Goal: Task Accomplishment & Management: Complete application form

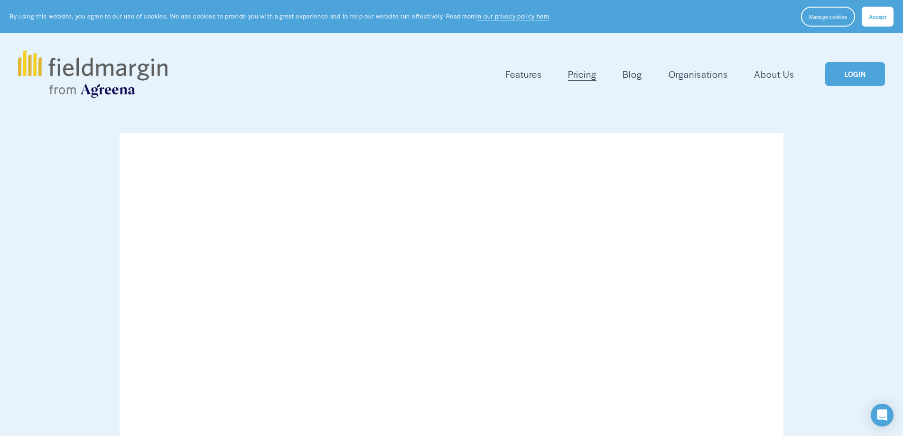
click at [840, 73] on link "LOGIN" at bounding box center [856, 74] width 60 height 24
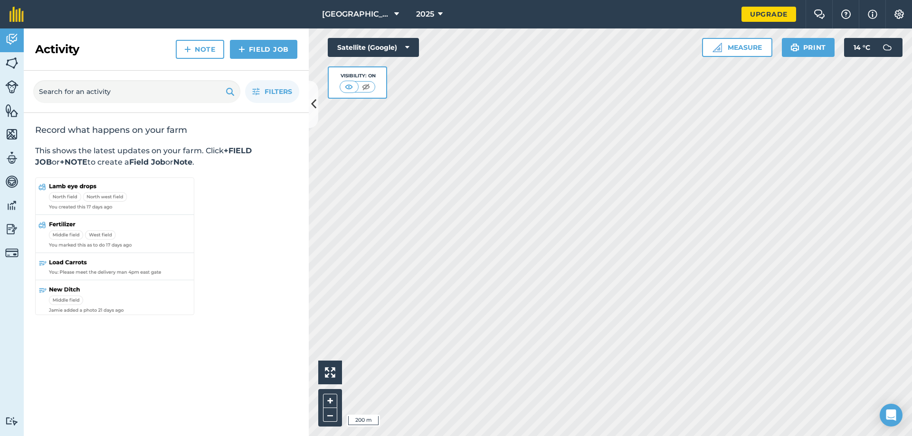
click at [866, 4] on div "[GEOGRAPHIC_DATA] 2025 Upgrade Farm Chat Help Info Settings Map printing is not…" at bounding box center [456, 218] width 912 height 436
click at [833, 22] on div "[GEOGRAPHIC_DATA] 2025 Upgrade Farm Chat Help Info Settings Map printing is not…" at bounding box center [456, 218] width 912 height 436
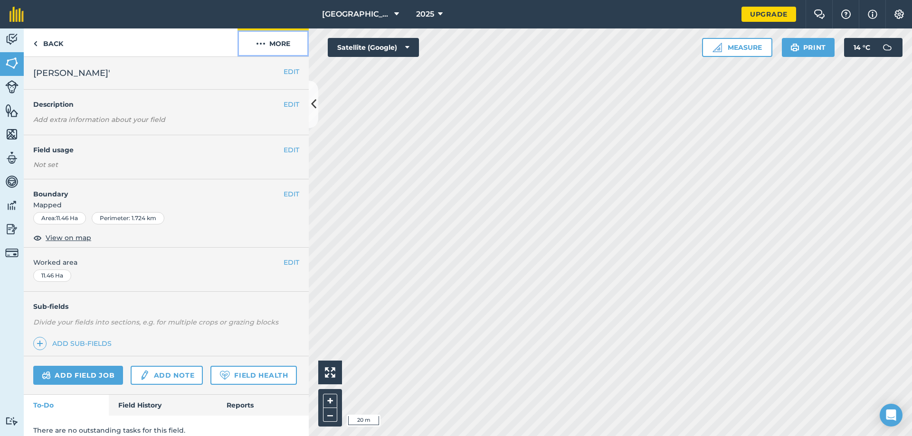
click at [263, 42] on img at bounding box center [260, 43] width 9 height 11
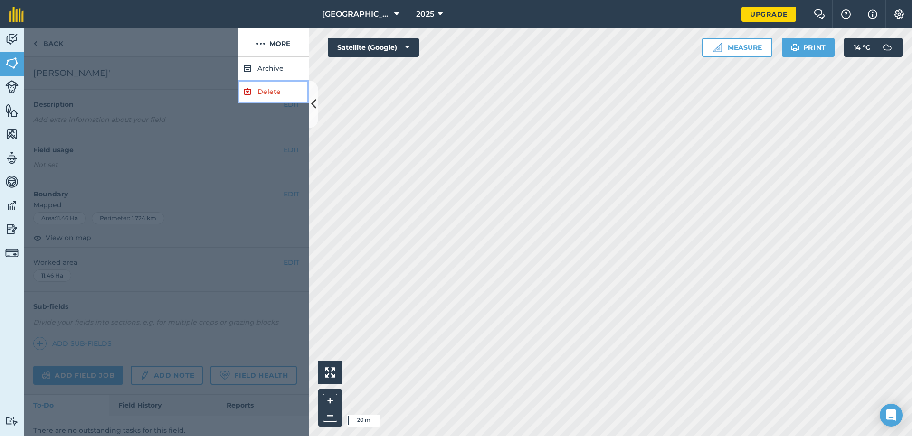
click at [281, 90] on link "Delete" at bounding box center [272, 91] width 71 height 23
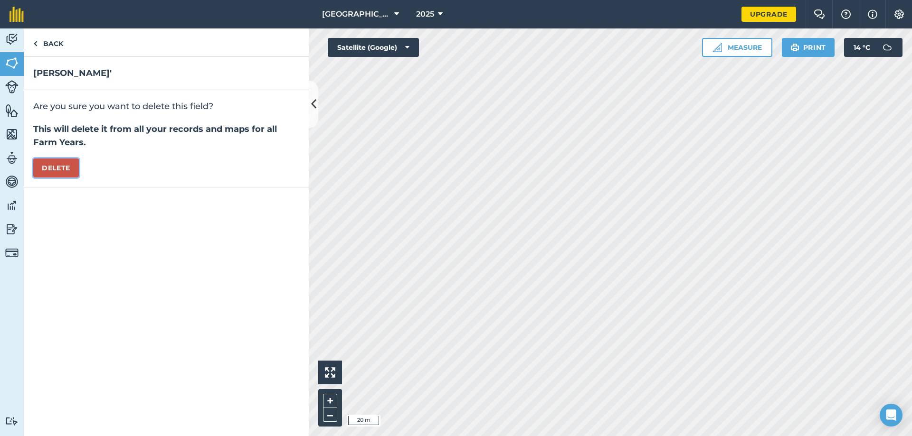
click at [71, 168] on button "Delete" at bounding box center [56, 168] width 46 height 19
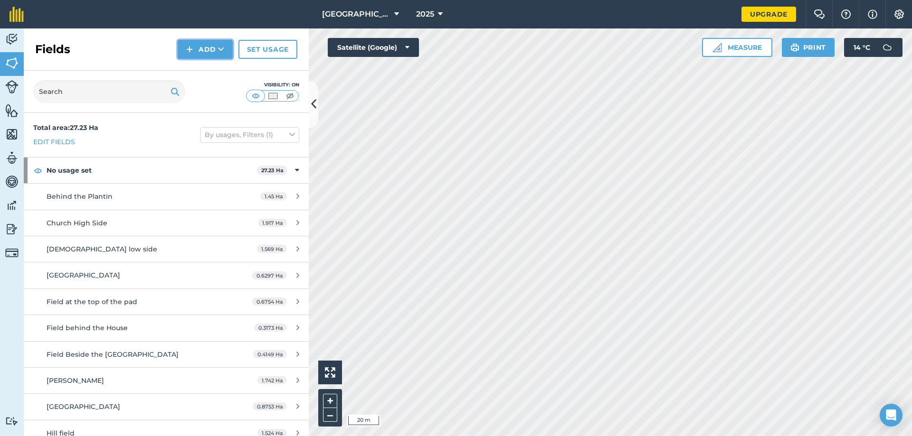
click at [210, 51] on button "Add" at bounding box center [205, 49] width 55 height 19
click at [207, 74] on link "Draw" at bounding box center [205, 70] width 52 height 21
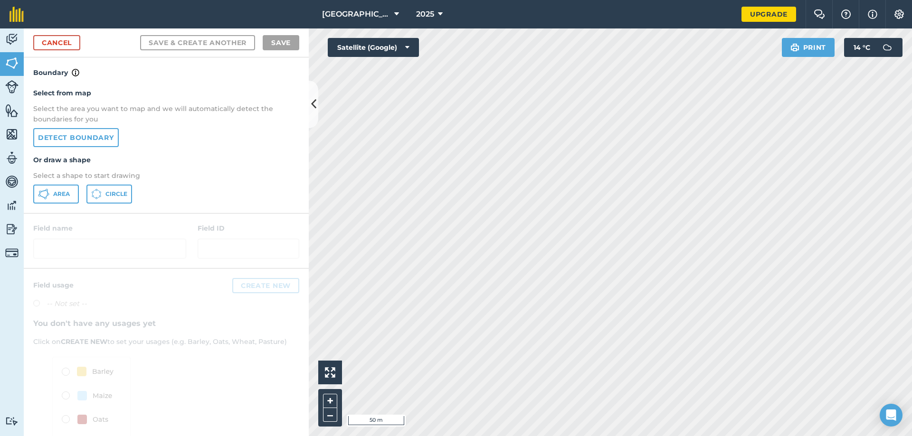
click at [583, 436] on html "Rosemount Farm 2025 Upgrade Farm Chat Help Info Settings Map printing is not av…" at bounding box center [456, 218] width 912 height 436
click at [65, 192] on span "Area" at bounding box center [61, 194] width 17 height 8
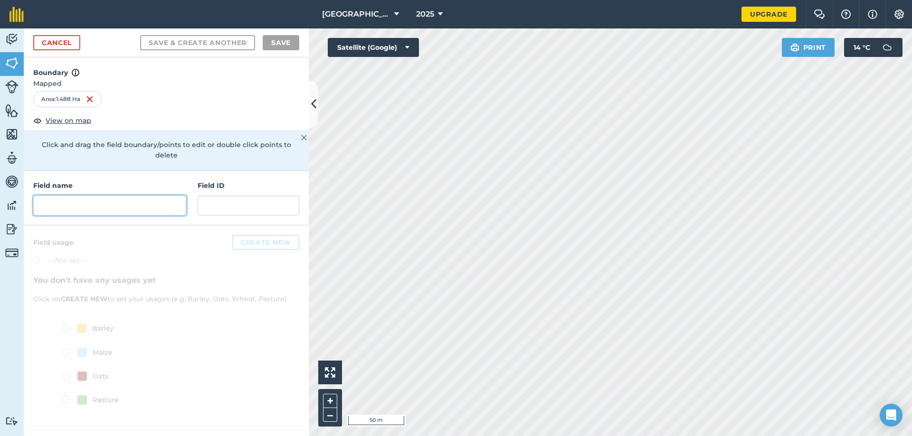
click at [136, 197] on input "text" at bounding box center [109, 206] width 153 height 20
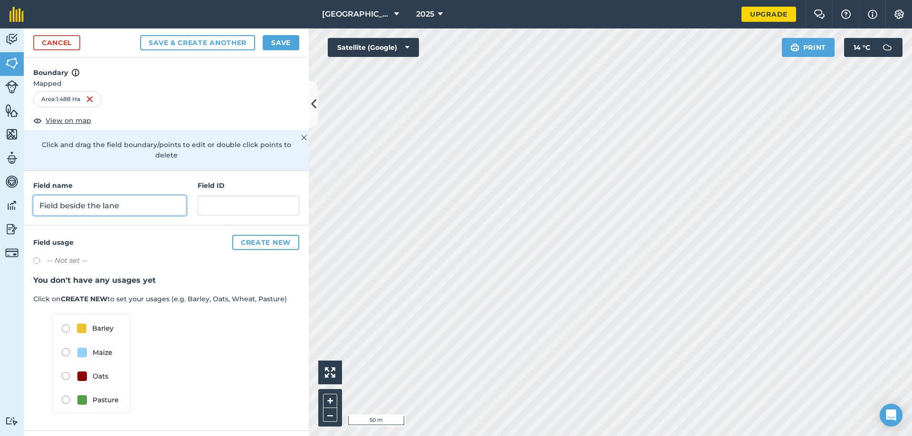
type input "Field beside the lane"
click at [215, 42] on button "Save & Create Another" at bounding box center [197, 42] width 115 height 15
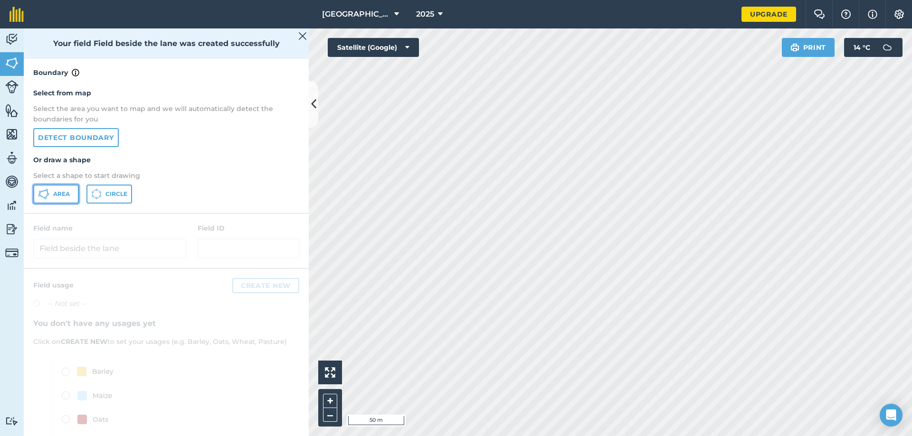
click at [51, 193] on button "Area" at bounding box center [56, 194] width 46 height 19
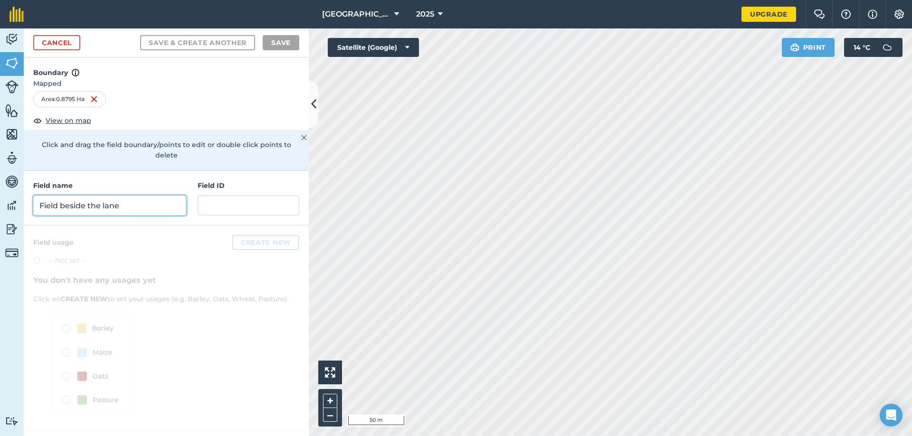
click at [74, 196] on input "Field beside the lane" at bounding box center [109, 206] width 153 height 20
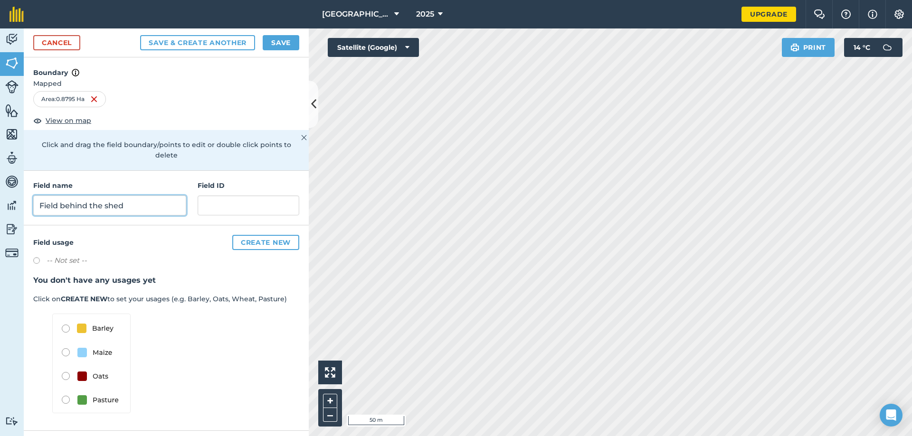
type input "Field behind the shed"
click at [195, 41] on button "Save & Create Another" at bounding box center [197, 42] width 115 height 15
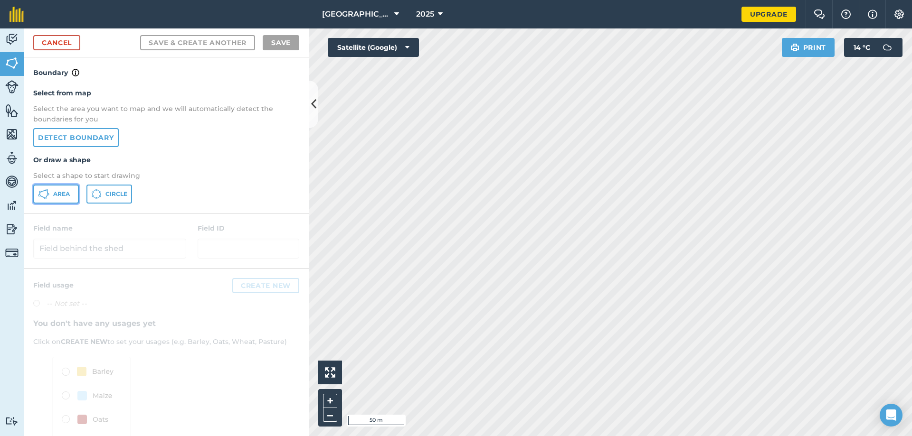
drag, startPoint x: 62, startPoint y: 197, endPoint x: 67, endPoint y: 197, distance: 5.7
click at [63, 197] on span "Area" at bounding box center [61, 194] width 17 height 8
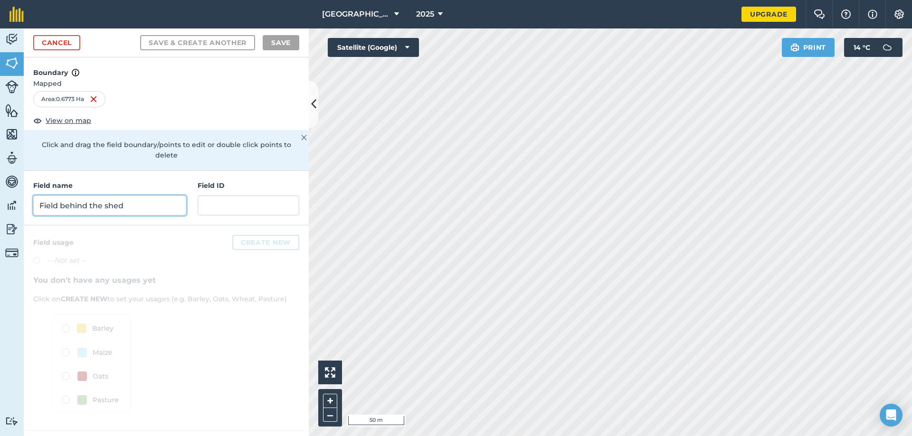
click at [123, 196] on input "Field behind the shed" at bounding box center [109, 206] width 153 height 20
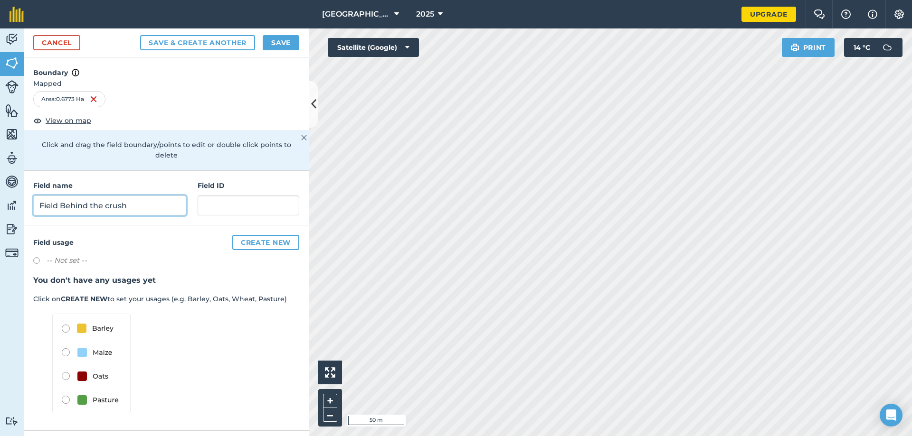
type input "Field Behind the crush"
click at [221, 44] on button "Save & Create Another" at bounding box center [197, 42] width 115 height 15
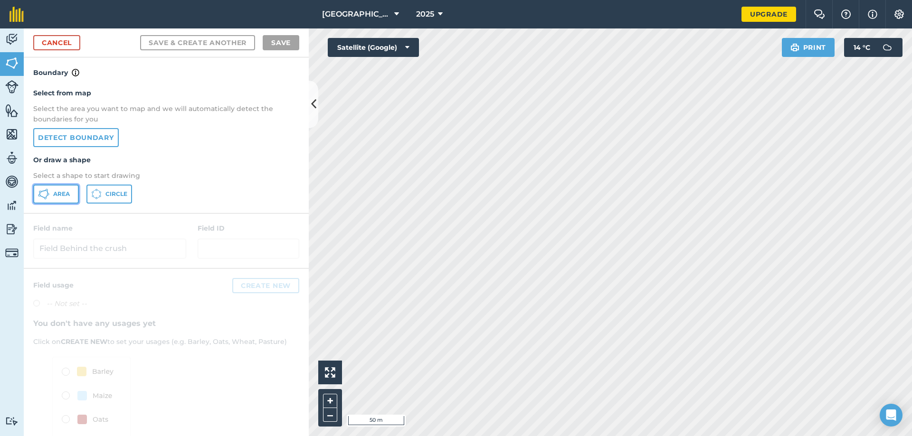
click at [68, 192] on span "Area" at bounding box center [61, 194] width 17 height 8
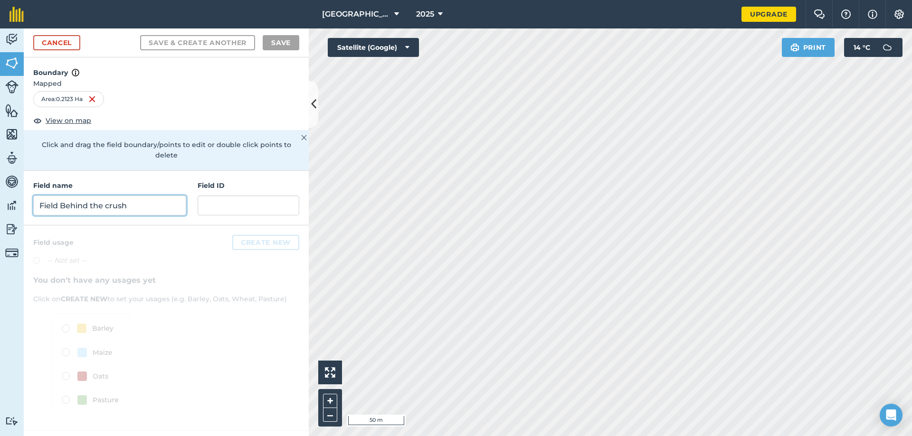
click at [87, 196] on input "Field Behind the crush" at bounding box center [109, 206] width 153 height 20
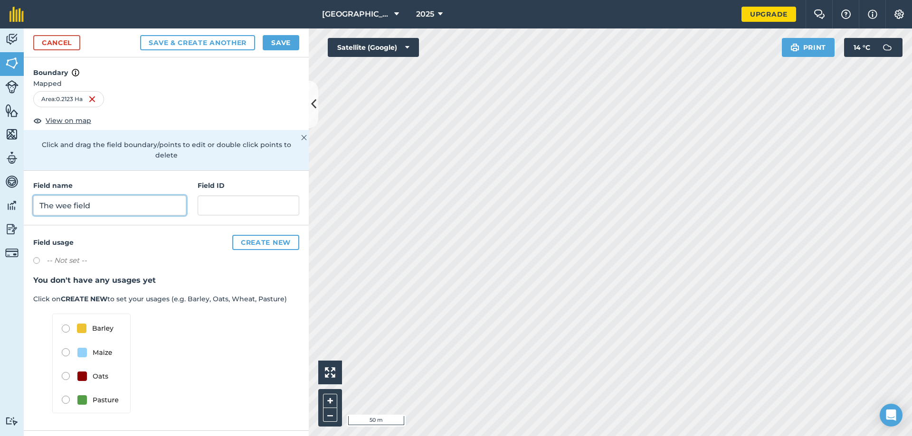
type input "The wee field"
click at [203, 43] on button "Save & Create Another" at bounding box center [197, 42] width 115 height 15
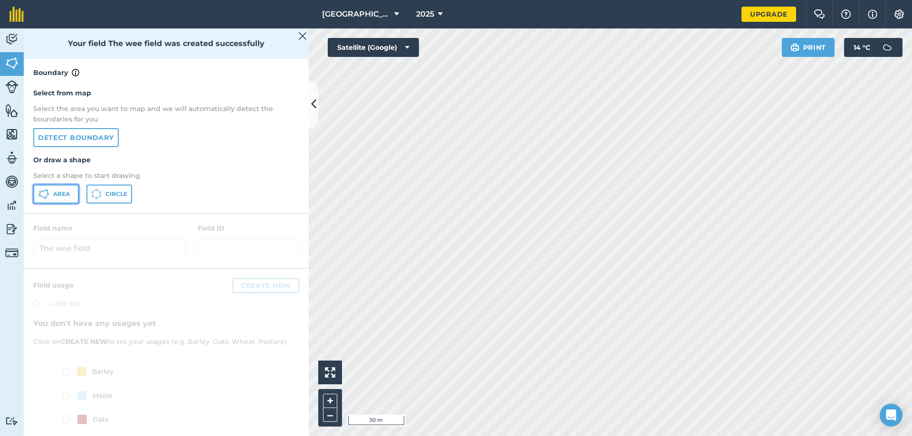
click at [59, 197] on span "Area" at bounding box center [61, 194] width 17 height 8
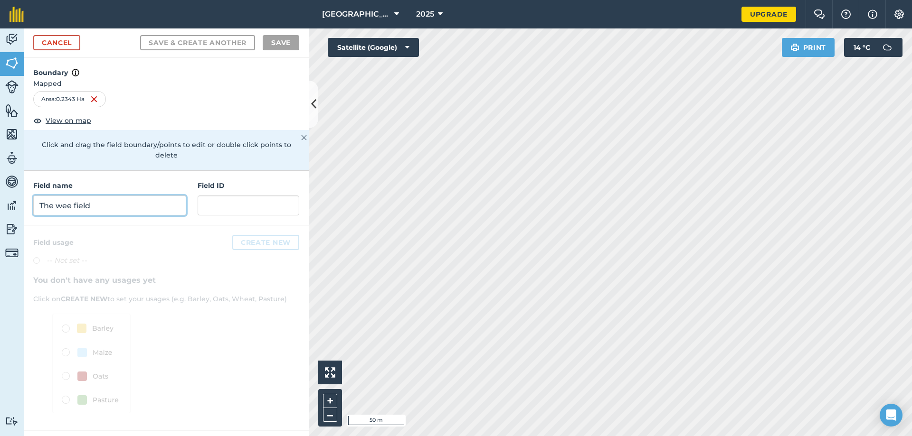
click at [145, 199] on input "The wee field" at bounding box center [109, 206] width 153 height 20
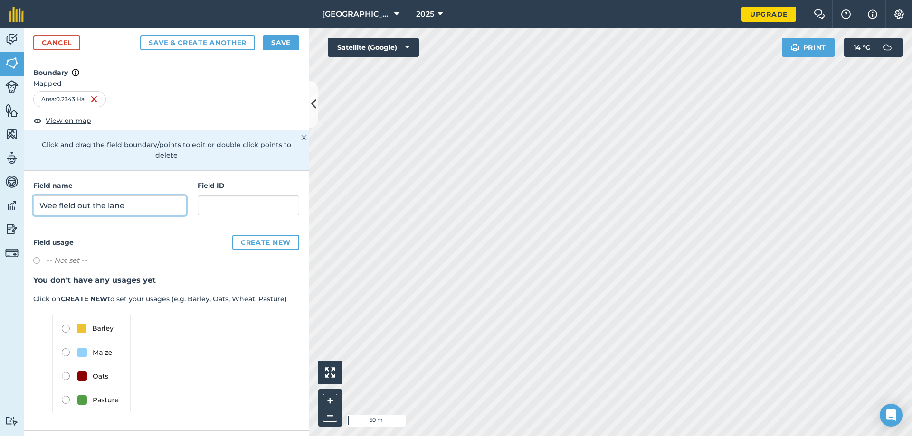
type input "Wee field out the lane"
click at [205, 40] on button "Save & Create Another" at bounding box center [197, 42] width 115 height 15
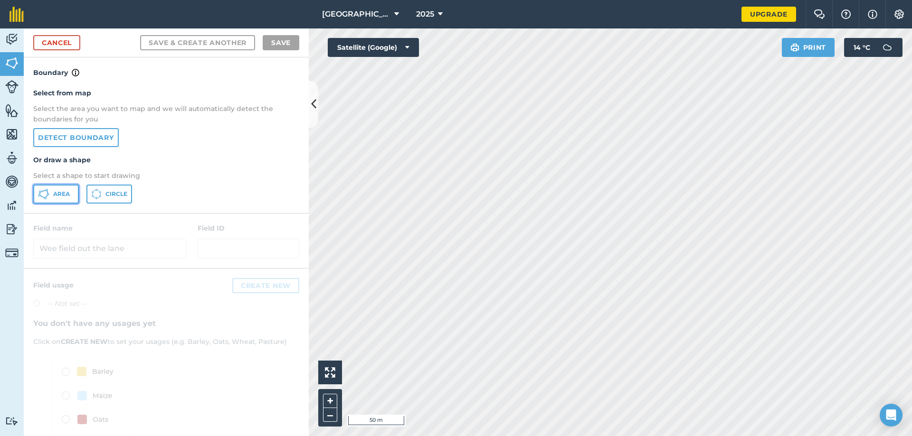
click at [56, 194] on span "Area" at bounding box center [61, 194] width 17 height 8
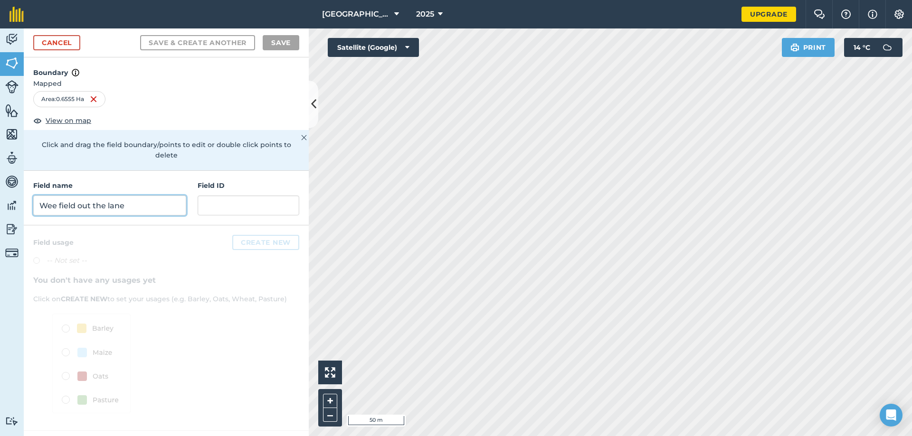
click at [90, 196] on input "Wee field out the lane" at bounding box center [109, 206] width 153 height 20
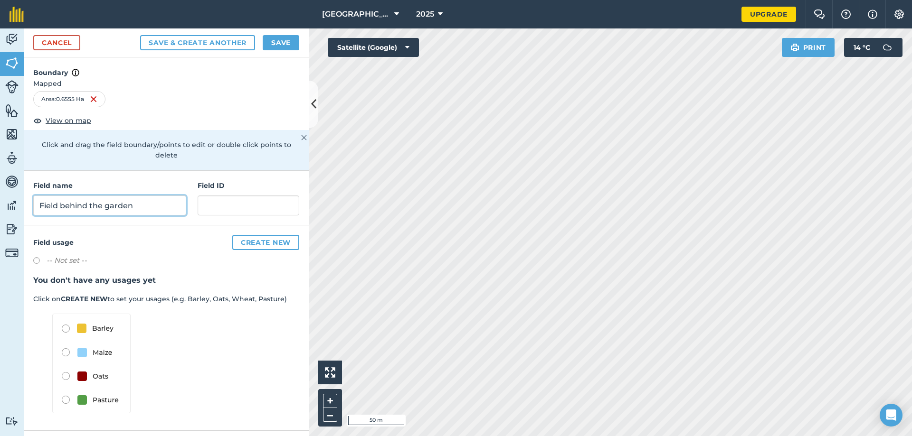
type input "Field behind the garden"
click at [203, 41] on button "Save & Create Another" at bounding box center [197, 42] width 115 height 15
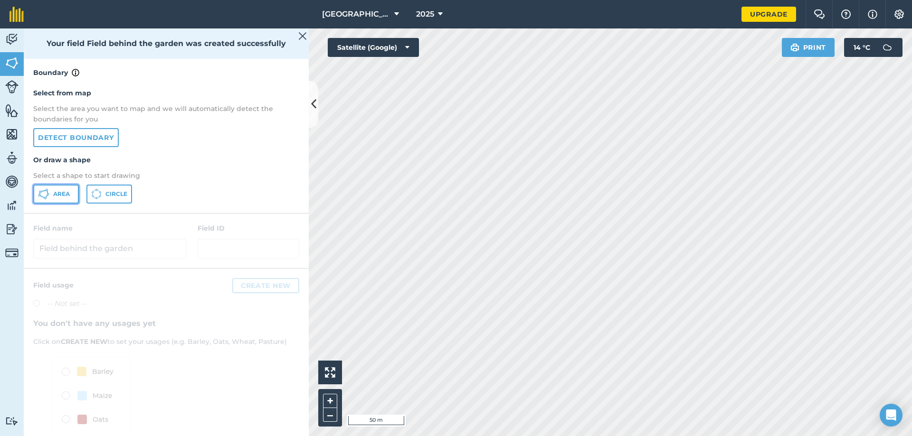
click at [53, 191] on span "Area" at bounding box center [61, 194] width 17 height 8
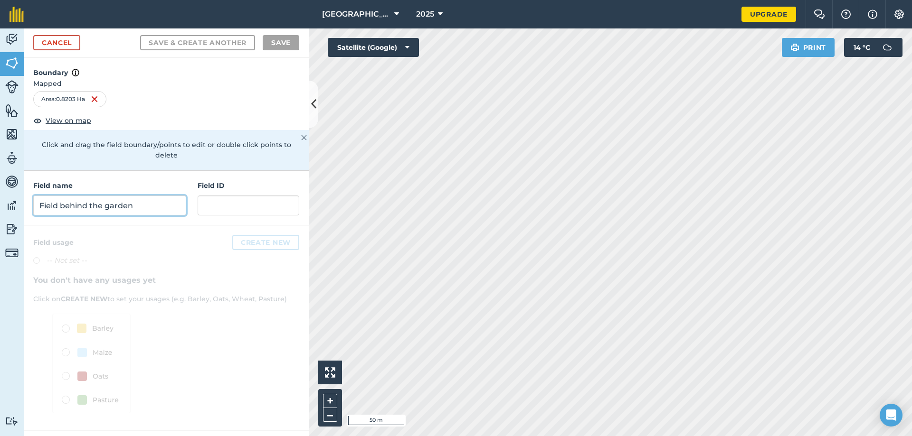
click at [106, 196] on input "Field behind the garden" at bounding box center [109, 206] width 153 height 20
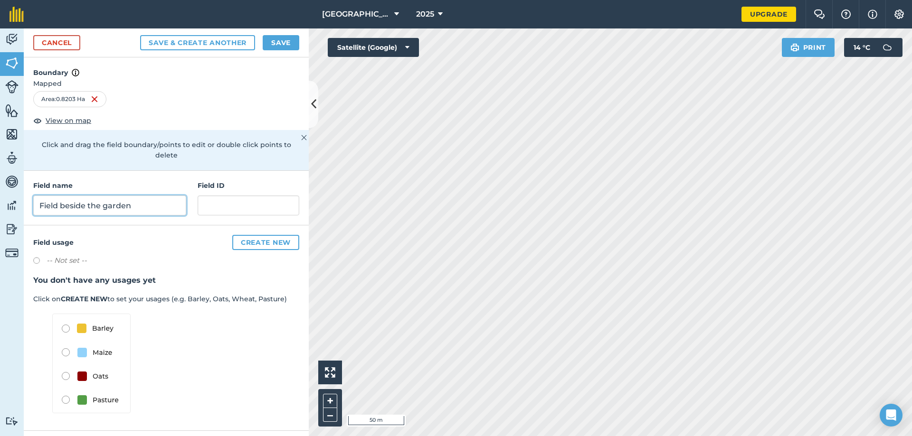
type input "Field beside the garden"
click at [197, 44] on button "Save & Create Another" at bounding box center [197, 42] width 115 height 15
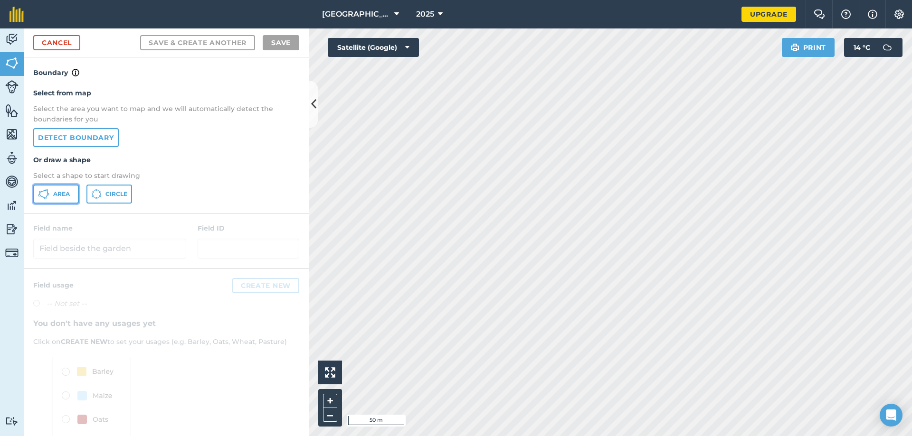
click at [72, 196] on button "Area" at bounding box center [56, 194] width 46 height 19
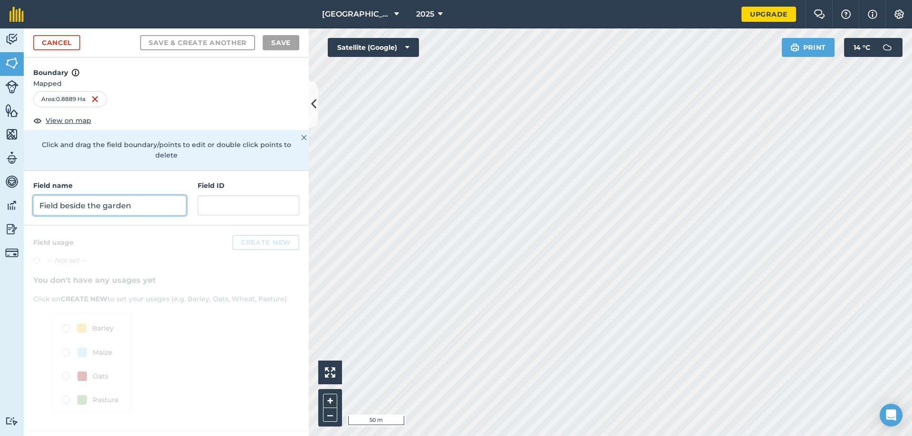
click at [86, 196] on input "Field beside the garden" at bounding box center [109, 206] width 153 height 20
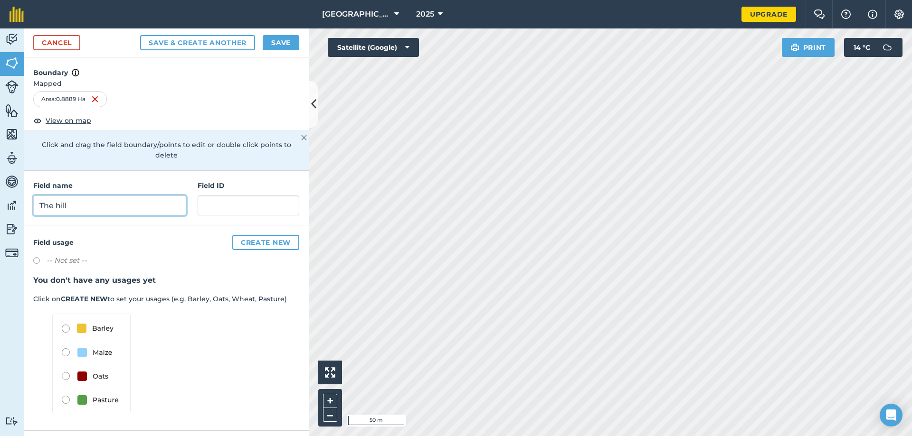
type input "The hill"
click at [201, 40] on button "Save & Create Another" at bounding box center [197, 42] width 115 height 15
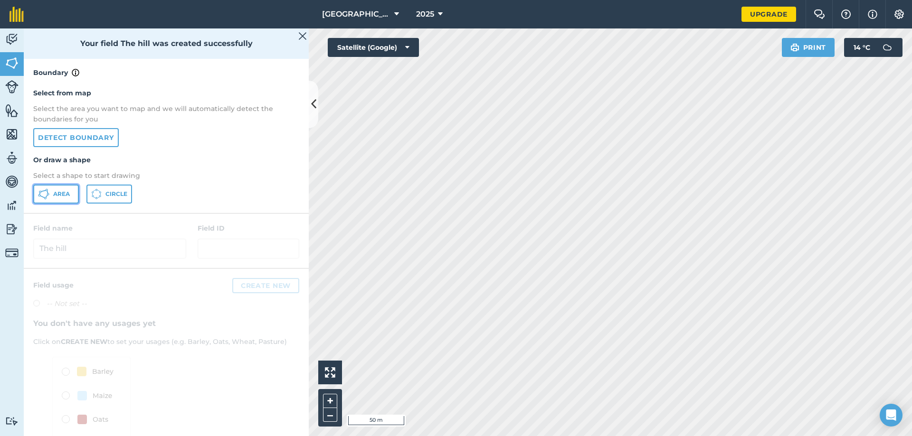
click at [66, 193] on span "Area" at bounding box center [61, 194] width 17 height 8
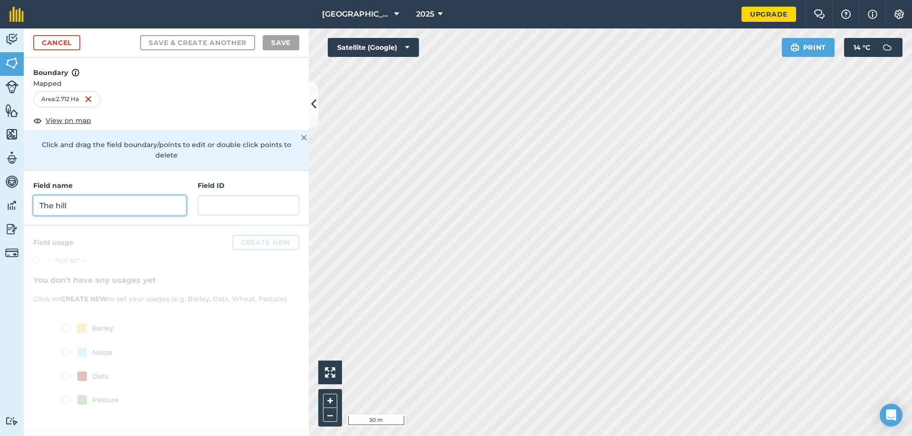
click at [132, 196] on input "The hill" at bounding box center [109, 206] width 153 height 20
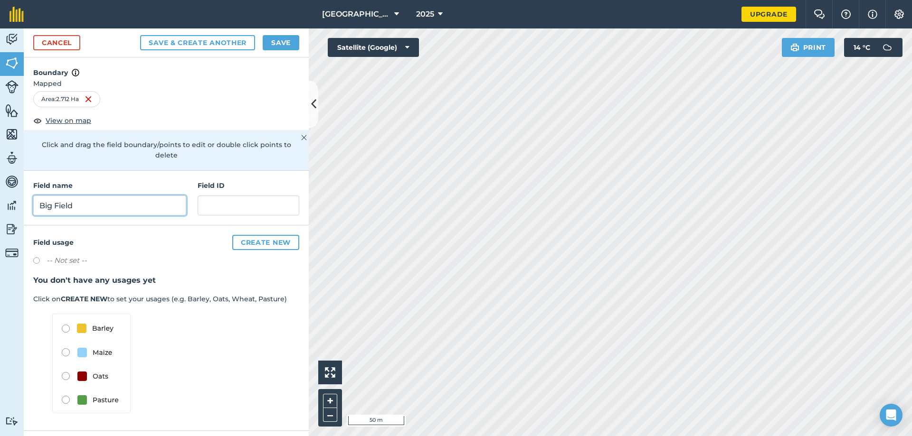
type input "Big Field"
click at [197, 42] on button "Save & Create Another" at bounding box center [197, 42] width 115 height 15
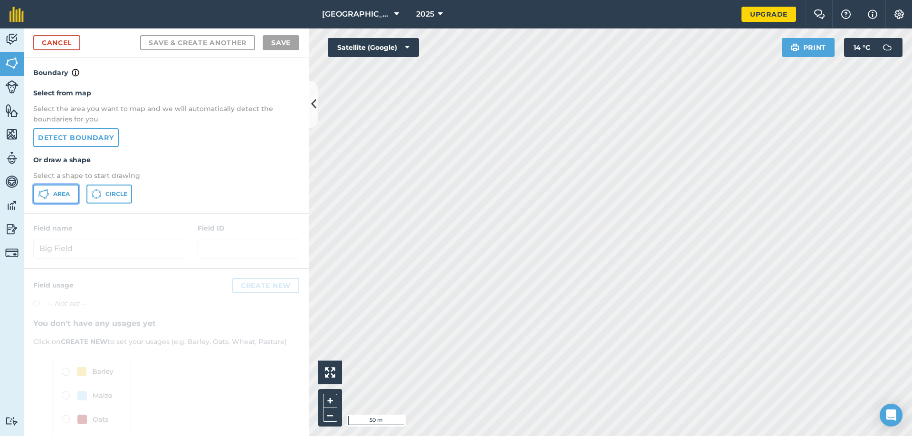
click at [49, 192] on button "Area" at bounding box center [56, 194] width 46 height 19
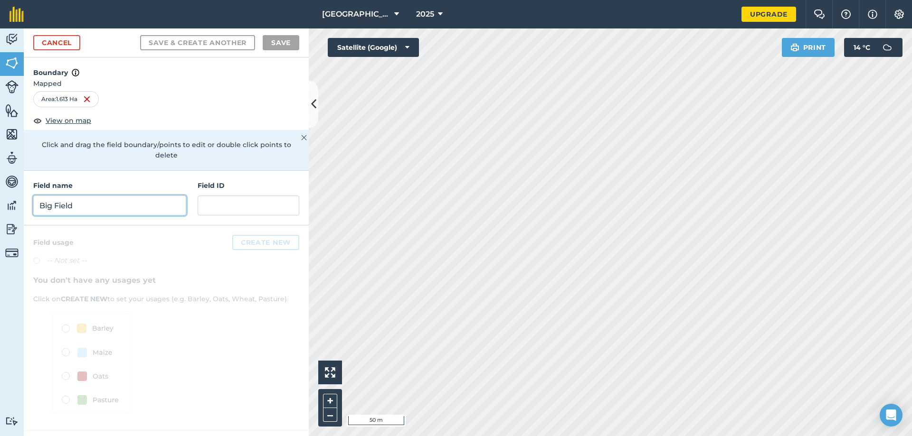
click at [130, 196] on input "Big Field" at bounding box center [109, 206] width 153 height 20
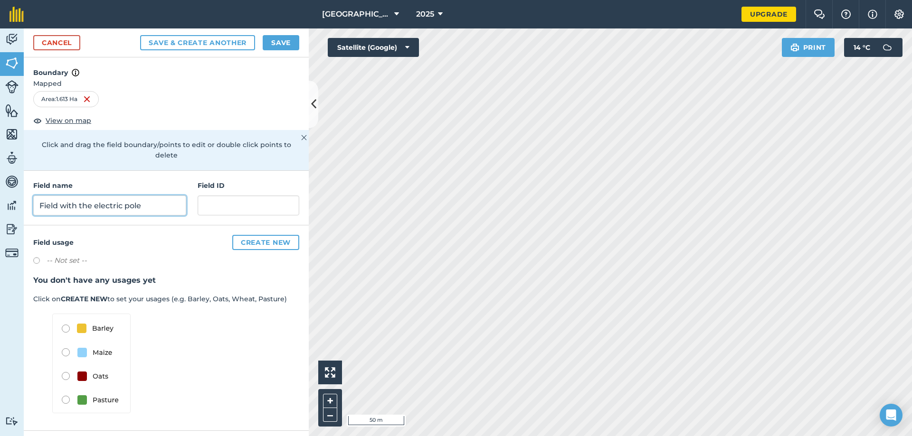
type input "Field with the electric pole"
click at [140, 35] on button "Save & Create Another" at bounding box center [197, 42] width 115 height 15
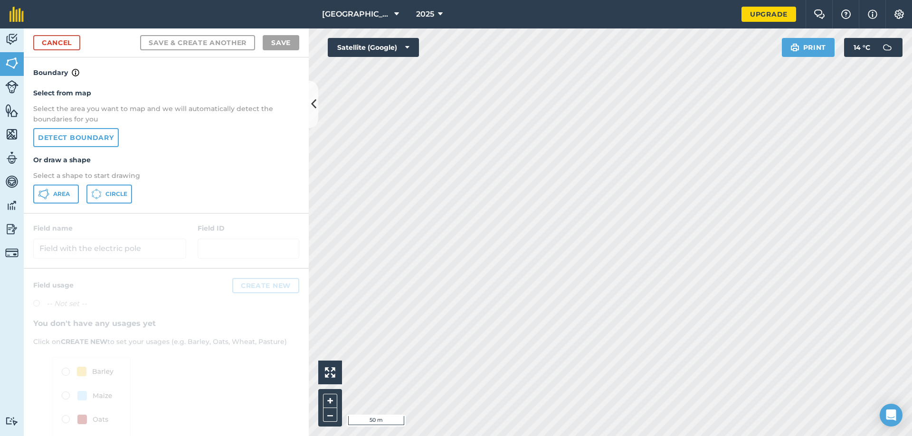
click at [515, 436] on html "Rosemount Farm 2025 Upgrade Farm Chat Help Info Settings Map printing is not av…" at bounding box center [456, 218] width 912 height 436
click at [53, 195] on button "Area" at bounding box center [56, 194] width 46 height 19
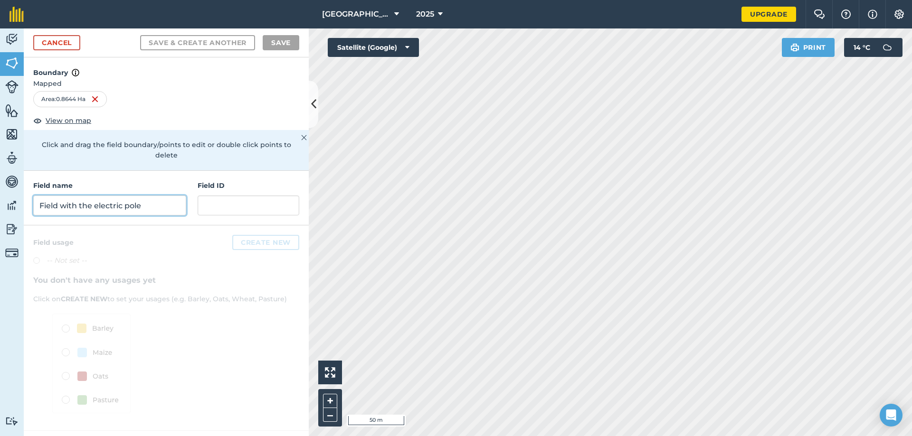
click at [178, 196] on input "Field with the electric pole" at bounding box center [109, 206] width 153 height 20
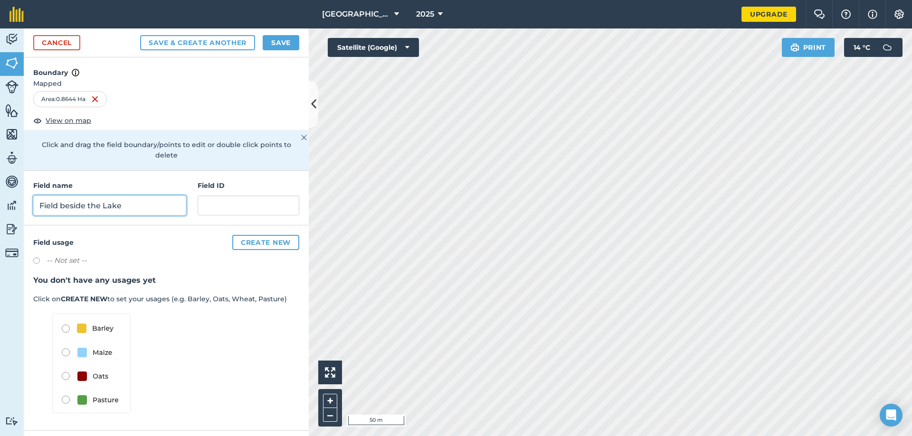
type input "Field beside the Lake"
click at [191, 47] on button "Save & Create Another" at bounding box center [197, 42] width 115 height 15
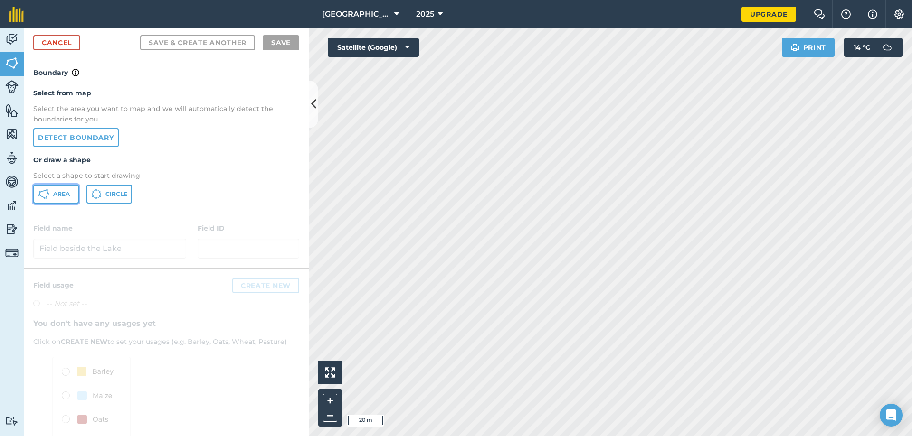
click at [57, 196] on span "Area" at bounding box center [61, 194] width 17 height 8
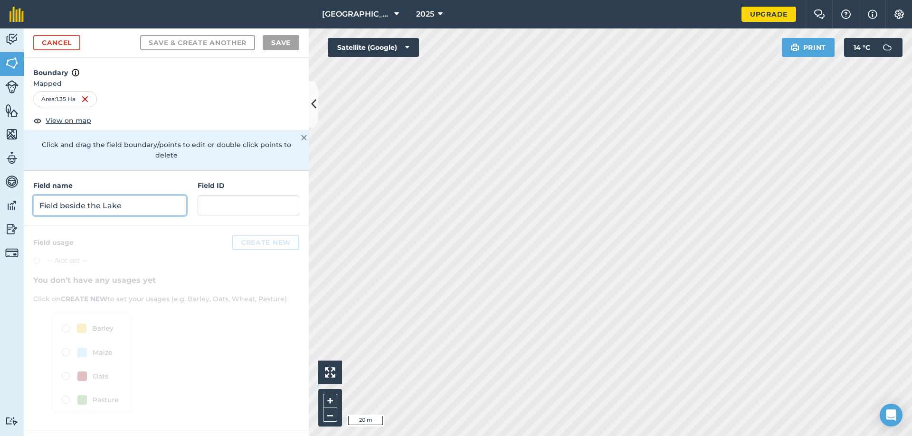
click at [131, 196] on input "Field beside the Lake" at bounding box center [109, 206] width 153 height 20
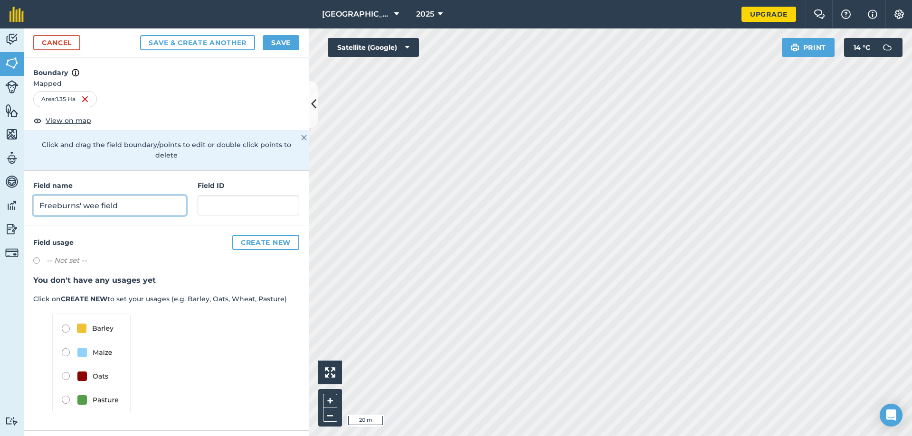
type input "Freeburns' wee field"
click at [220, 44] on button "Save & Create Another" at bounding box center [197, 42] width 115 height 15
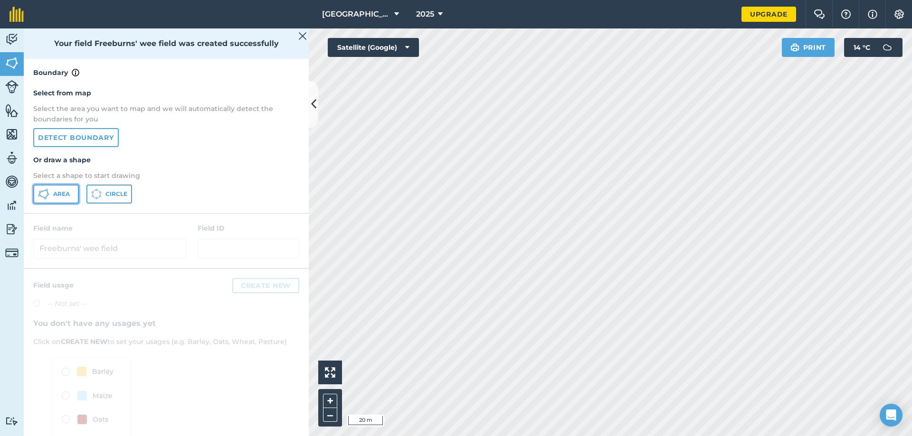
click at [58, 192] on span "Area" at bounding box center [61, 194] width 17 height 8
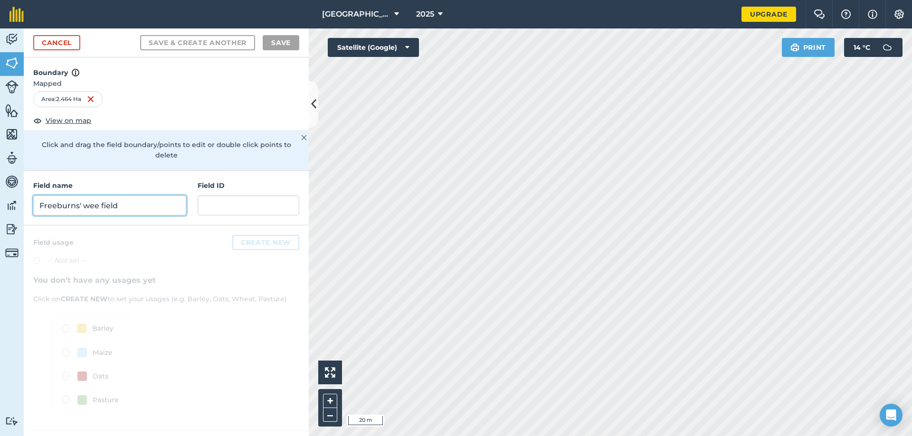
click at [129, 197] on input "Freeburns' wee field" at bounding box center [109, 206] width 153 height 20
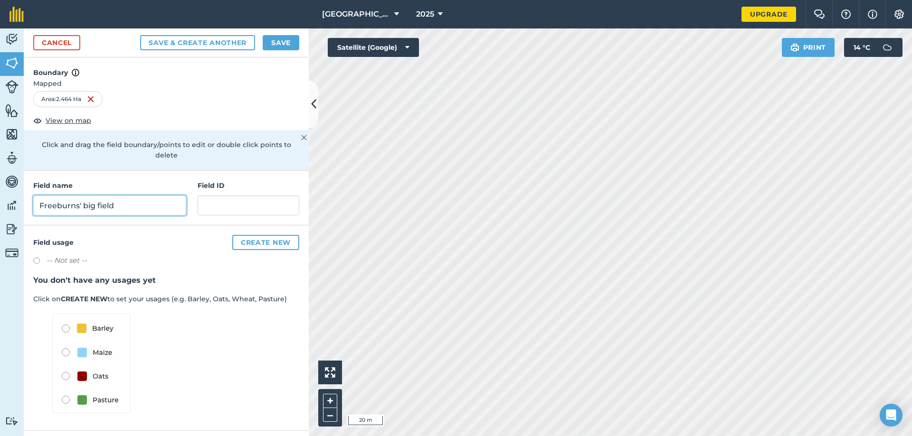
type input "Freeburns' big field"
click at [271, 41] on button "Save" at bounding box center [281, 42] width 37 height 15
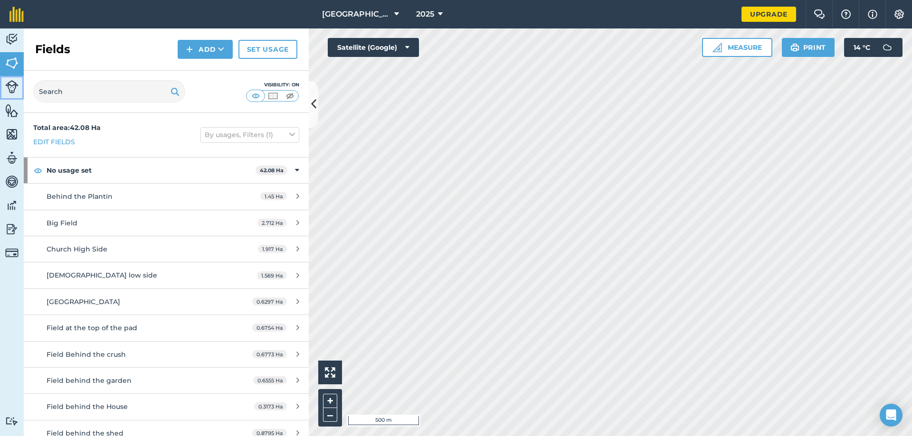
click at [12, 85] on img at bounding box center [11, 86] width 13 height 13
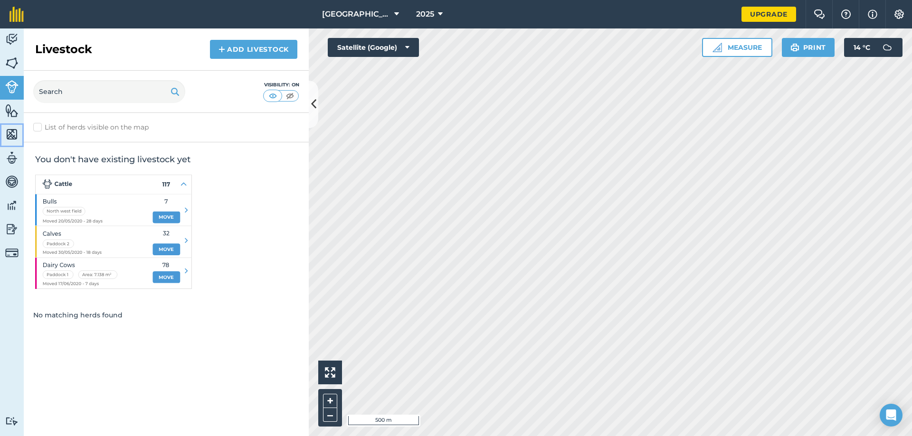
click at [12, 134] on img at bounding box center [11, 134] width 13 height 14
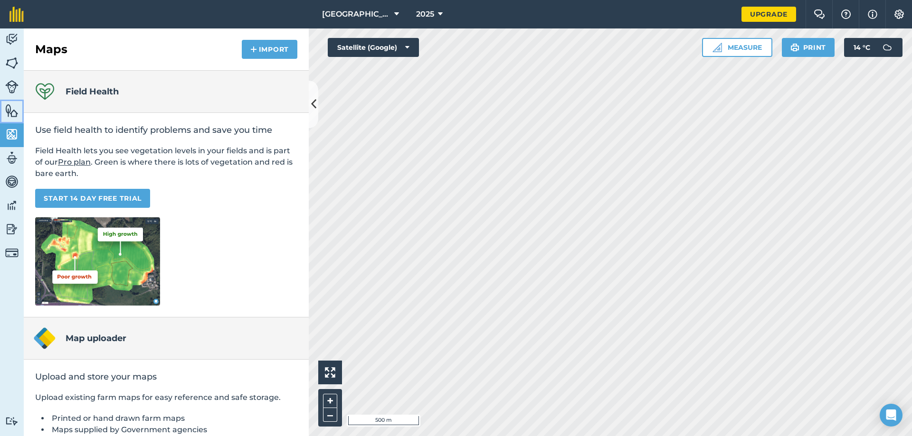
click at [13, 119] on link "Features" at bounding box center [12, 112] width 24 height 24
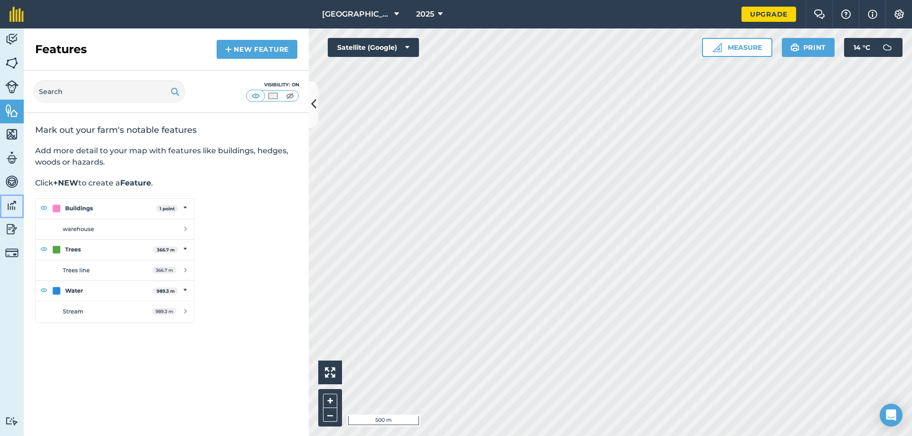
click at [13, 206] on img at bounding box center [11, 205] width 13 height 14
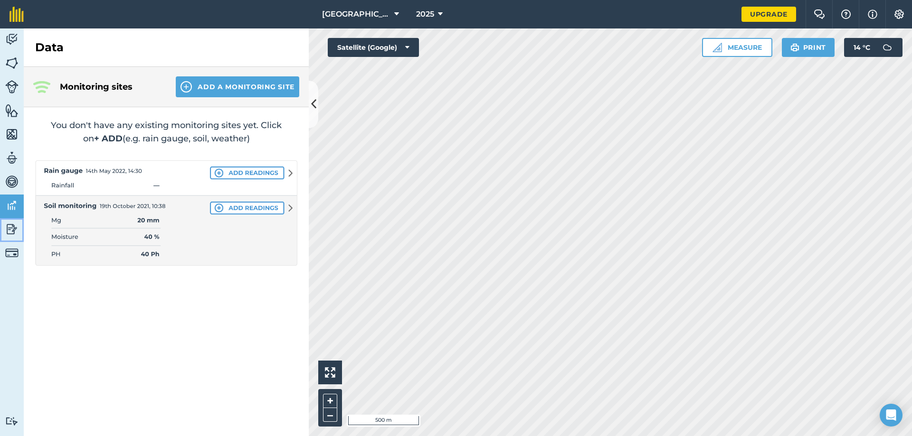
click at [12, 222] on img at bounding box center [11, 229] width 13 height 14
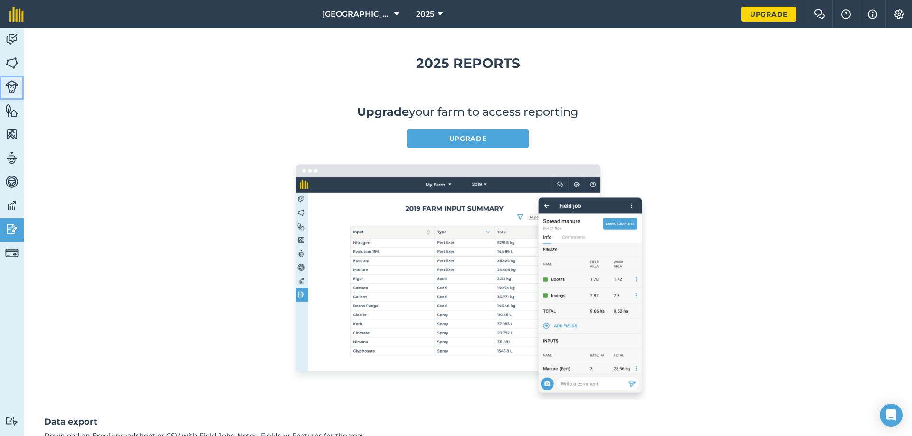
click at [20, 93] on link "Livestock" at bounding box center [12, 88] width 24 height 24
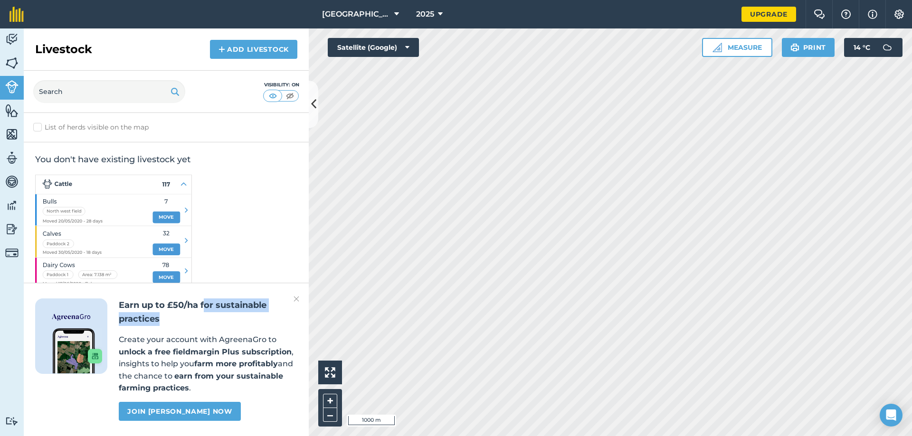
drag, startPoint x: 206, startPoint y: 318, endPoint x: 208, endPoint y: 293, distance: 25.3
click at [207, 292] on div "Earn up to £50/ha for sustainable practices Create your account with AgreenaGro…" at bounding box center [166, 359] width 285 height 153
click at [296, 302] on img at bounding box center [296, 298] width 6 height 11
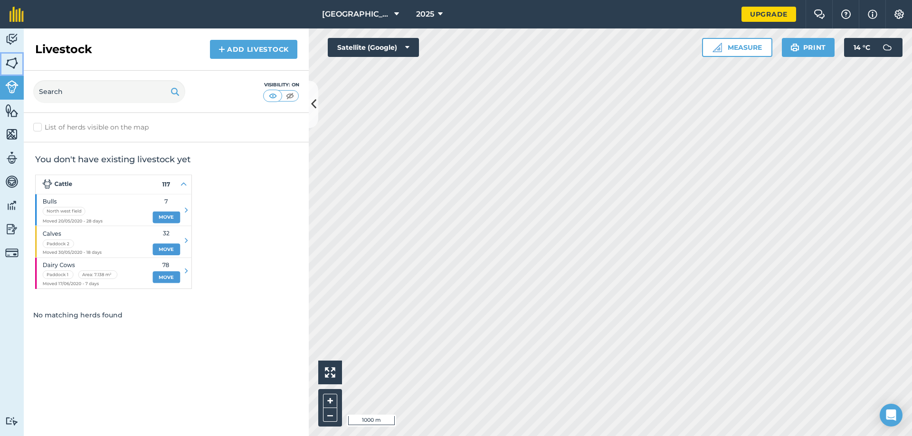
click at [12, 55] on link "Fields" at bounding box center [12, 64] width 24 height 24
